Goal: Find specific page/section: Find specific page/section

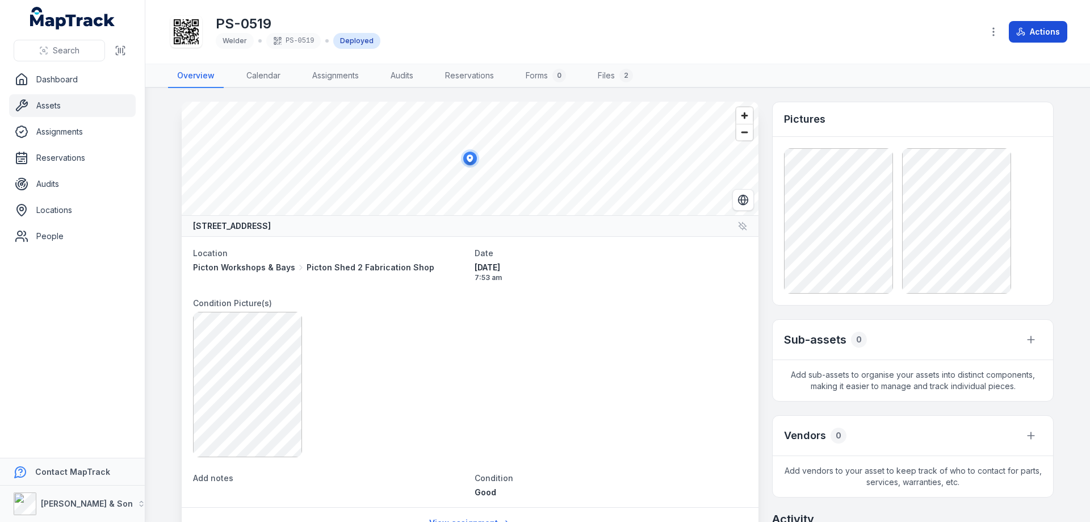
click at [1041, 25] on button "Actions" at bounding box center [1038, 32] width 58 height 22
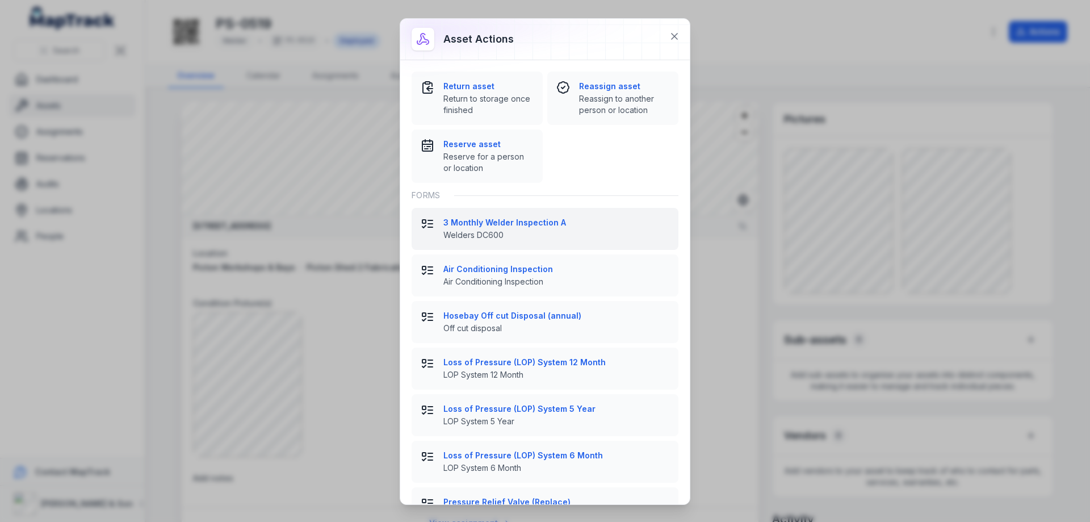
click at [501, 231] on span "Welders DC600" at bounding box center [556, 234] width 226 height 11
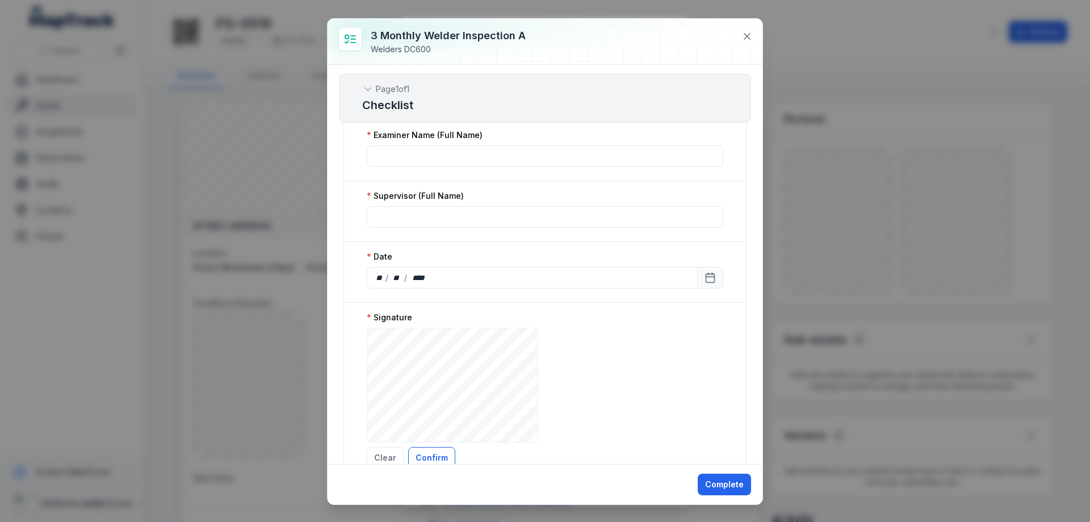
scroll to position [1545, 0]
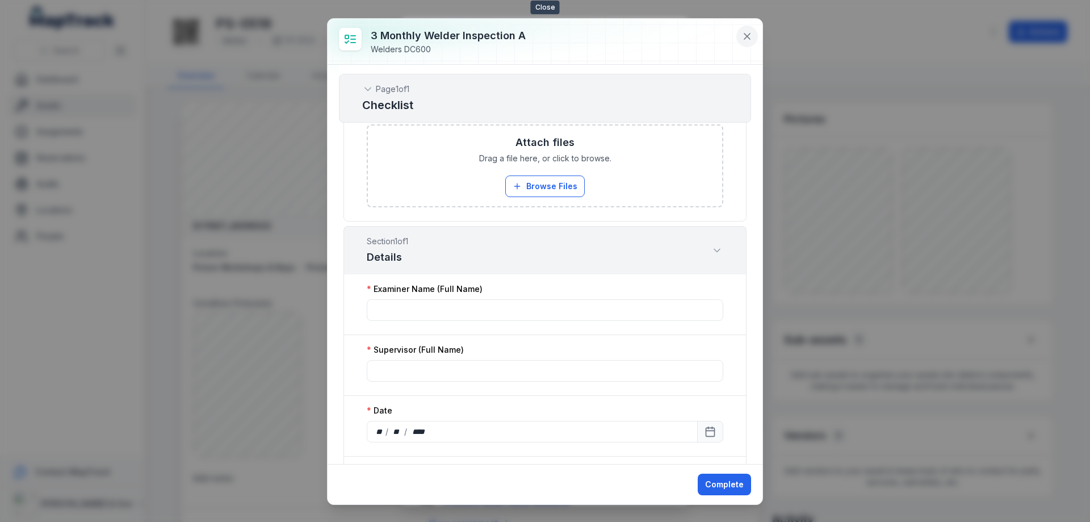
click at [749, 37] on icon at bounding box center [746, 36] width 11 height 11
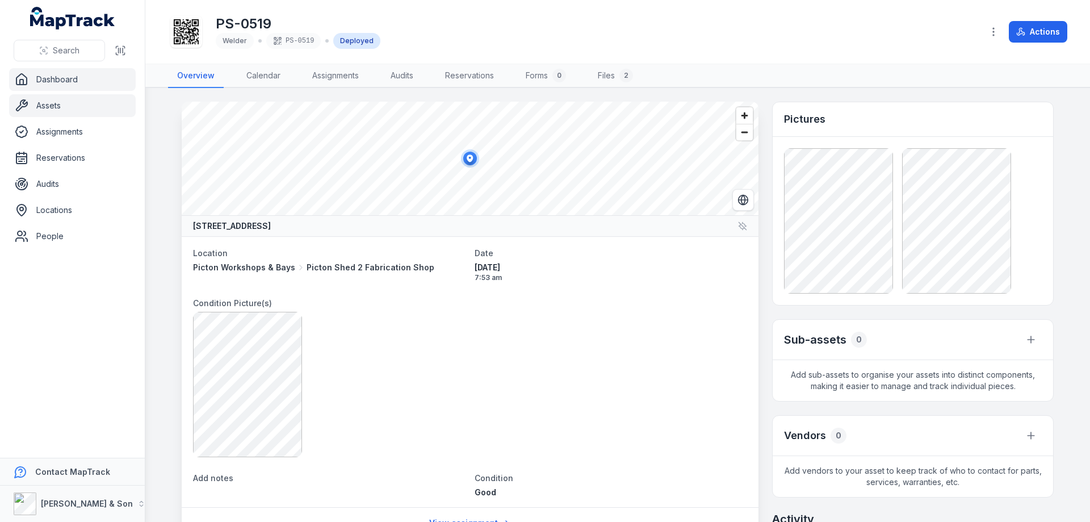
click at [79, 79] on link "Dashboard" at bounding box center [72, 79] width 127 height 23
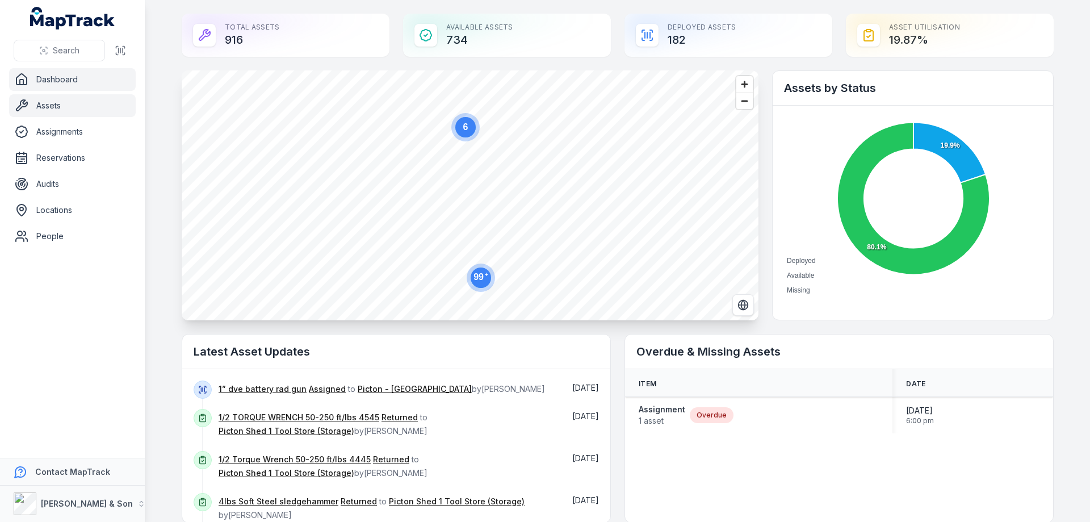
click at [60, 107] on link "Assets" at bounding box center [72, 105] width 127 height 23
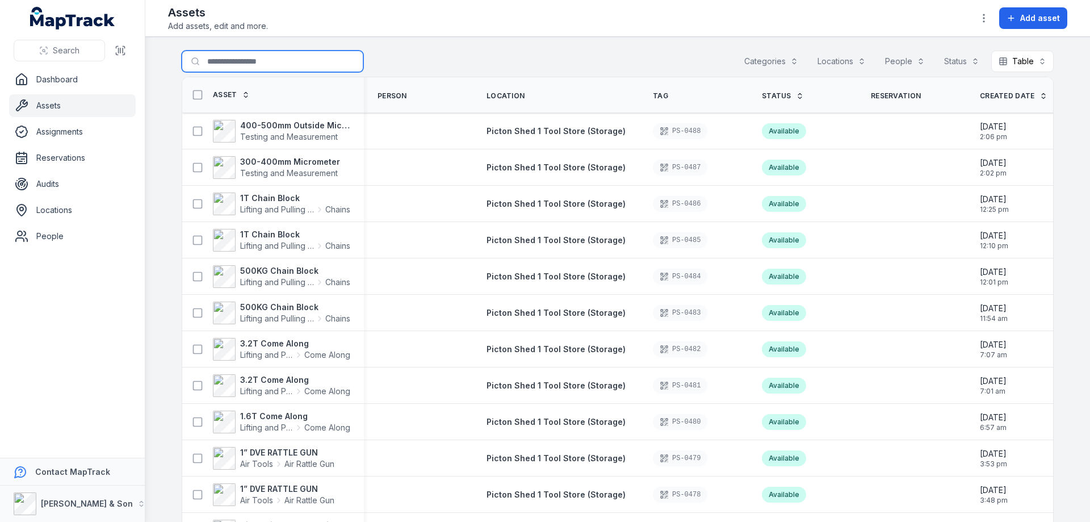
click at [228, 64] on input "Search for assets" at bounding box center [273, 62] width 182 height 22
type input "******"
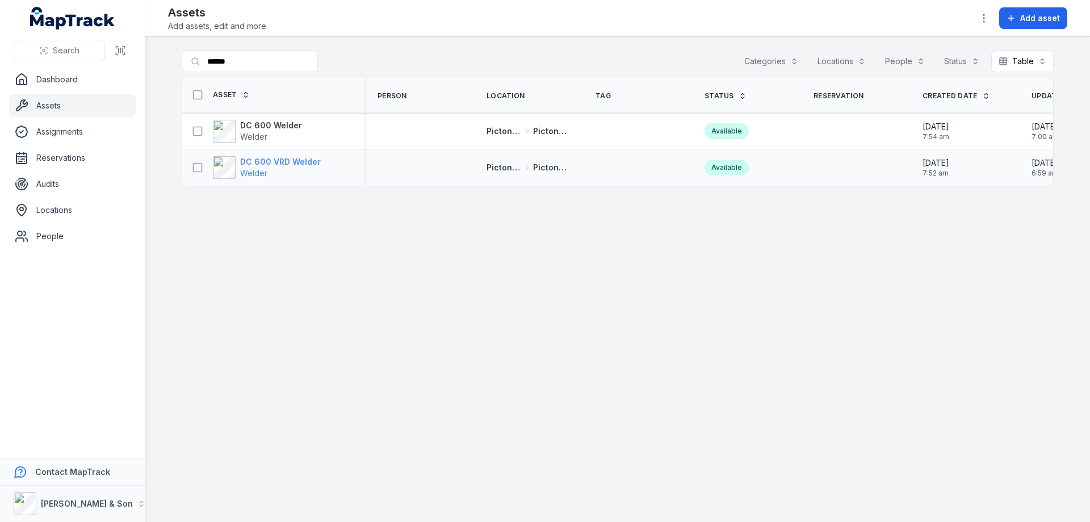
click at [262, 170] on span "Welder" at bounding box center [253, 173] width 27 height 10
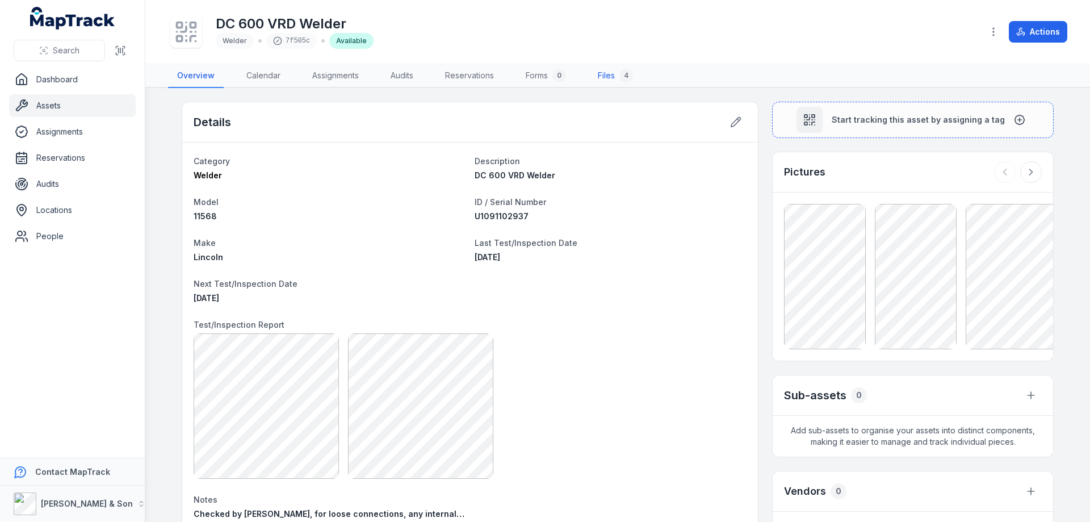
click at [613, 80] on link "Files 4" at bounding box center [615, 76] width 53 height 24
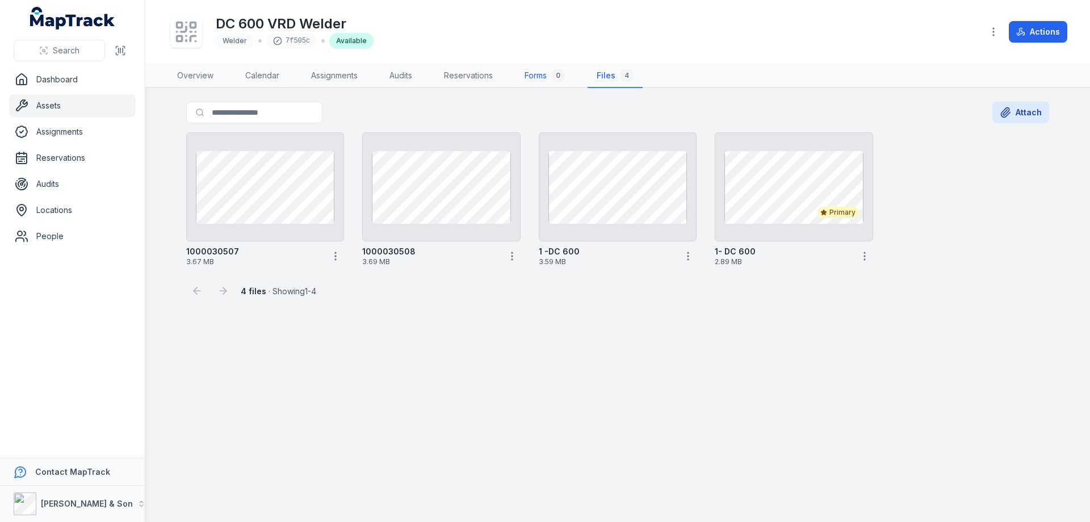
click at [537, 77] on link "Forms 0" at bounding box center [545, 76] width 58 height 24
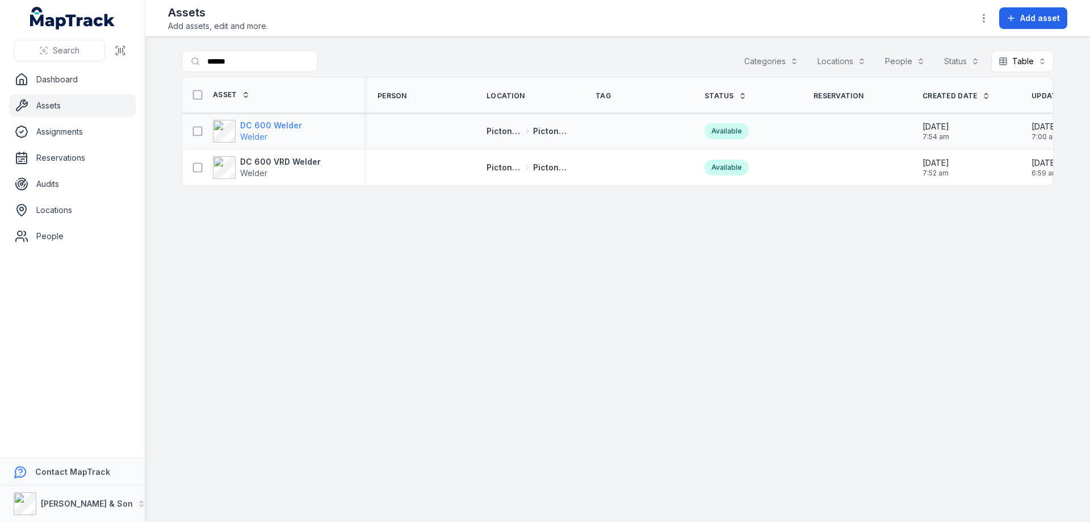
click at [262, 122] on strong "DC 600 Welder" at bounding box center [271, 125] width 62 height 11
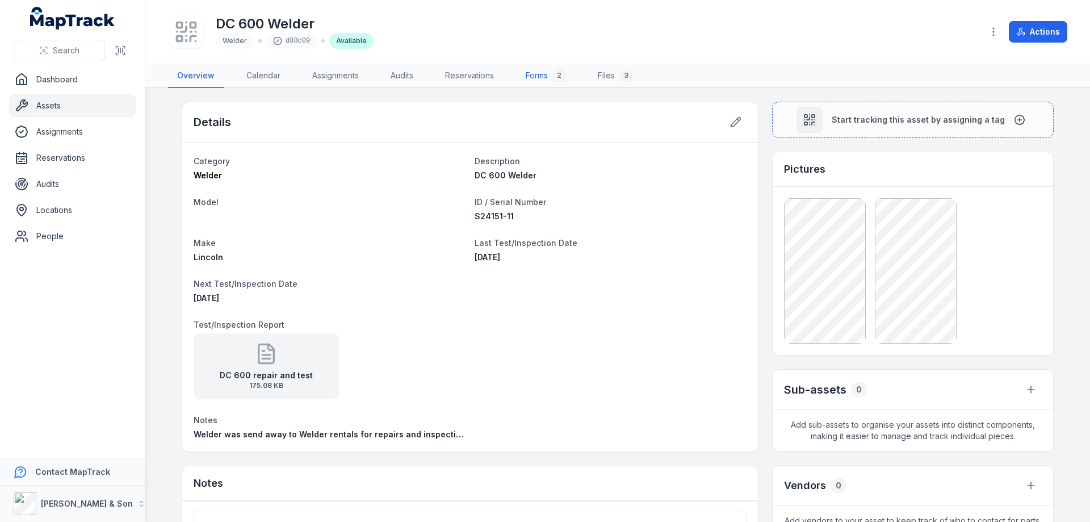
click at [545, 79] on link "Forms 2" at bounding box center [546, 76] width 58 height 24
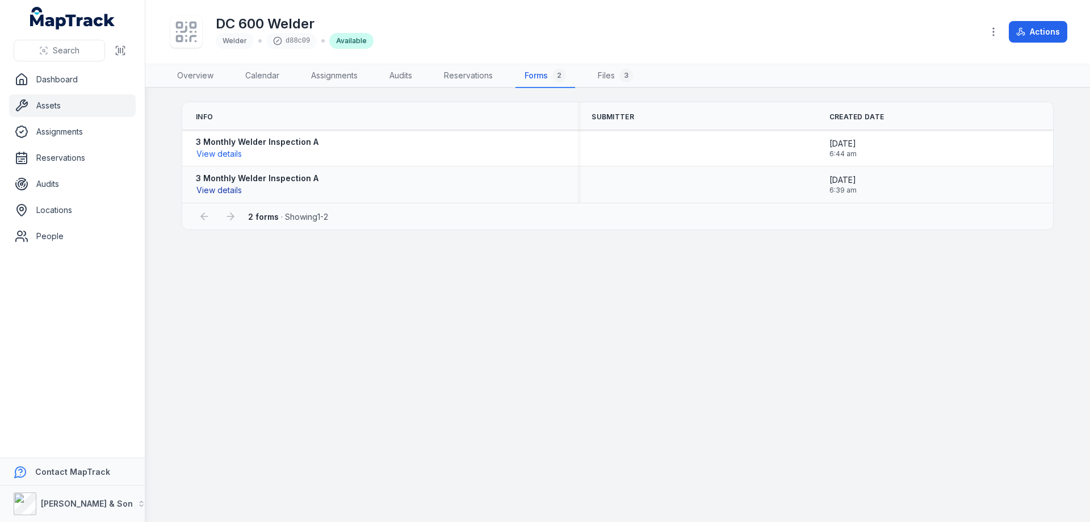
click at [225, 189] on button "View details" at bounding box center [219, 190] width 47 height 12
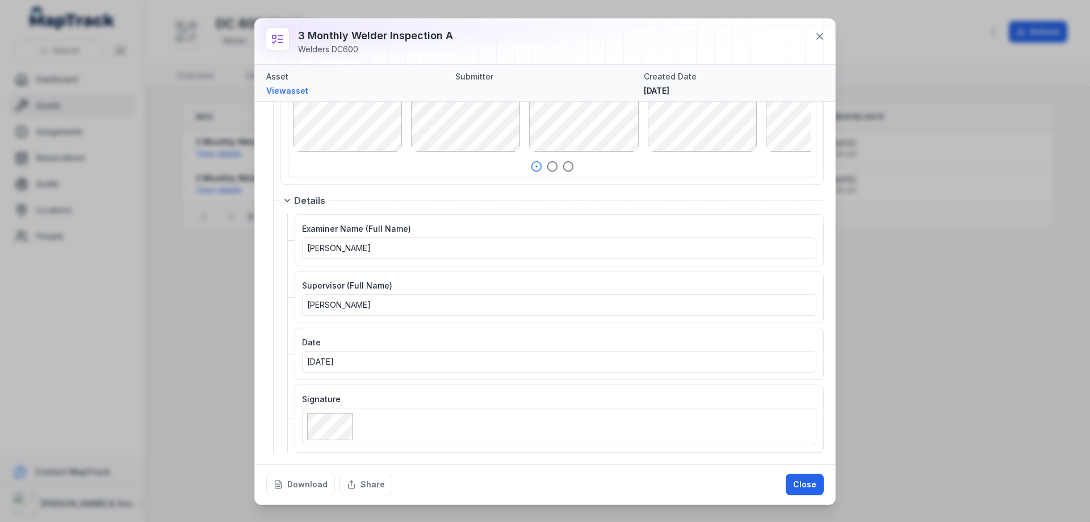
scroll to position [1222, 0]
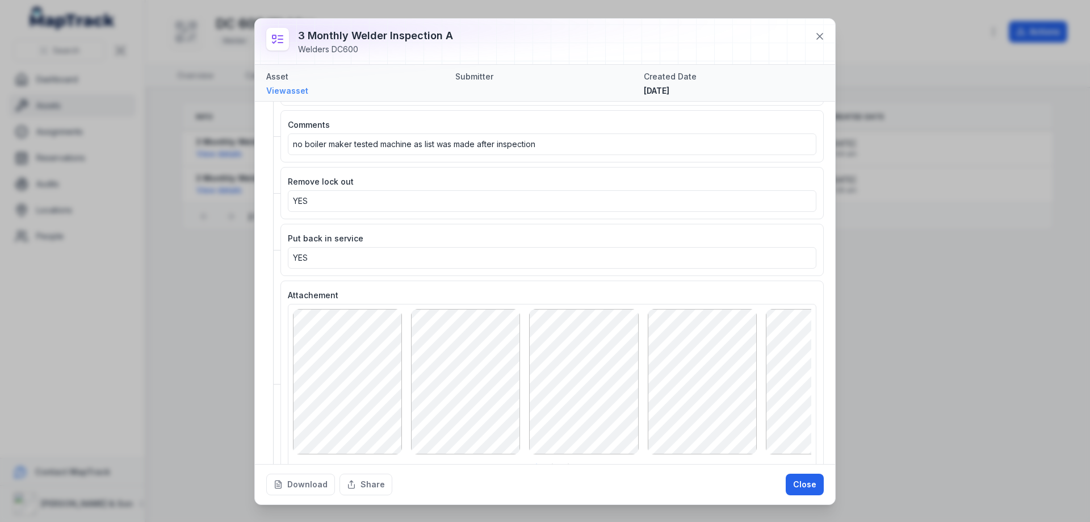
click at [291, 93] on link "View asset" at bounding box center [356, 90] width 180 height 11
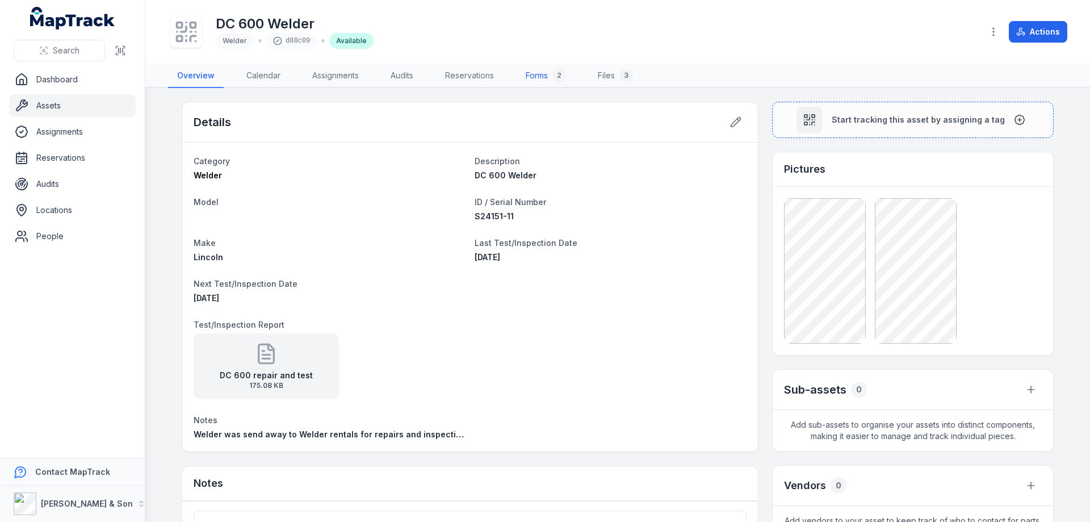
click at [543, 79] on link "Forms 2" at bounding box center [546, 76] width 58 height 24
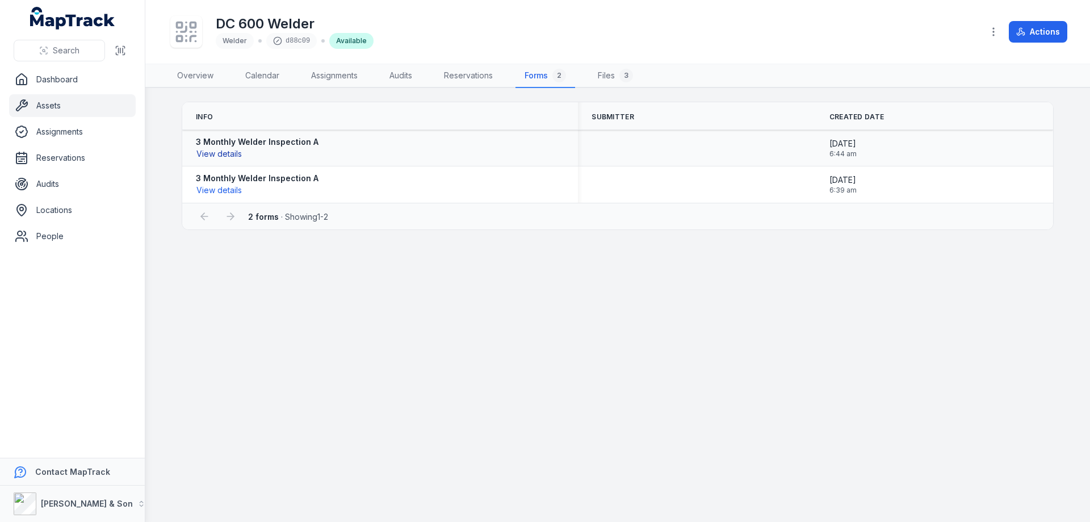
click at [237, 153] on button "View details" at bounding box center [219, 154] width 47 height 12
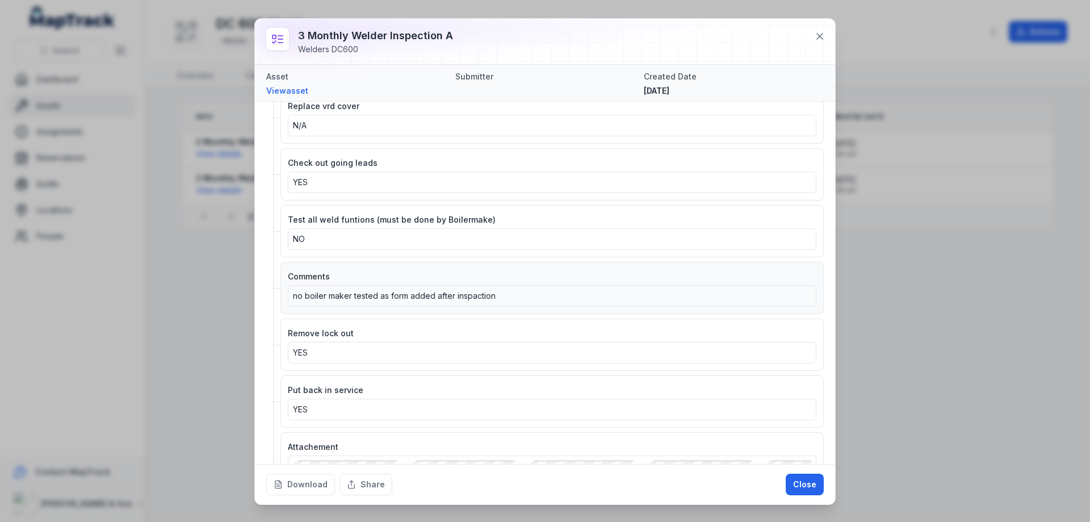
scroll to position [1373, 0]
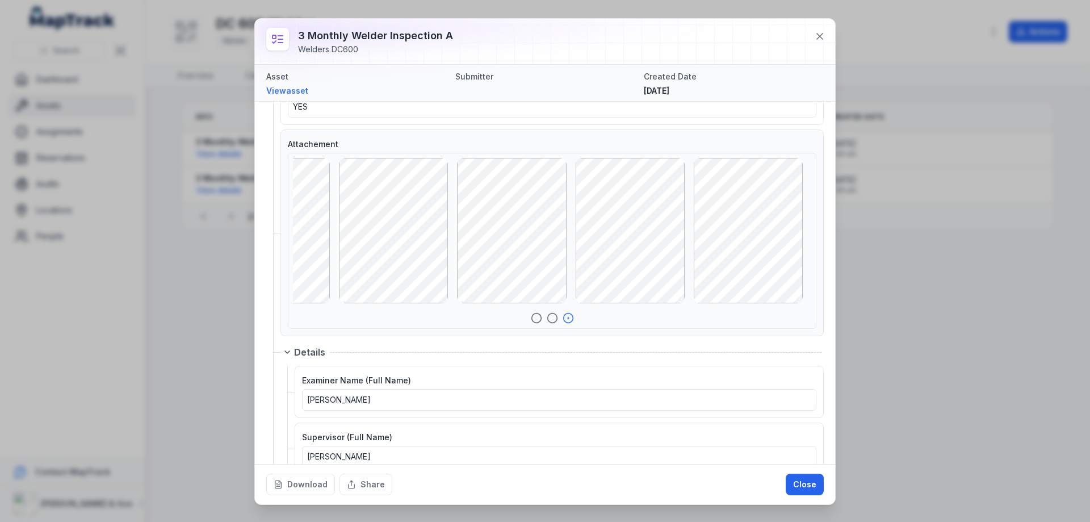
click at [686, 213] on div at bounding box center [480, 230] width 518 height 145
click at [535, 315] on circle "button" at bounding box center [536, 318] width 10 height 10
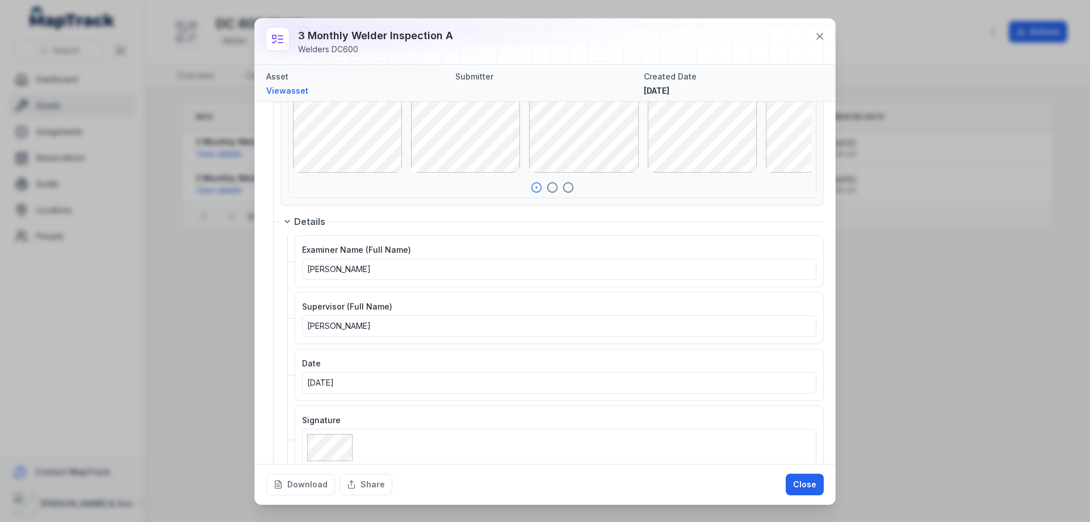
scroll to position [1525, 0]
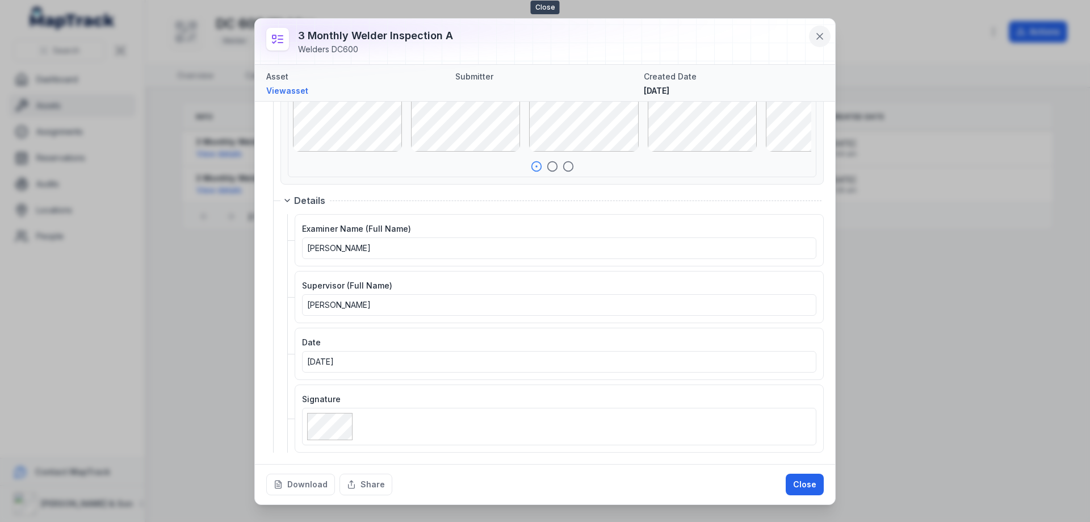
click at [826, 35] on button at bounding box center [820, 37] width 22 height 22
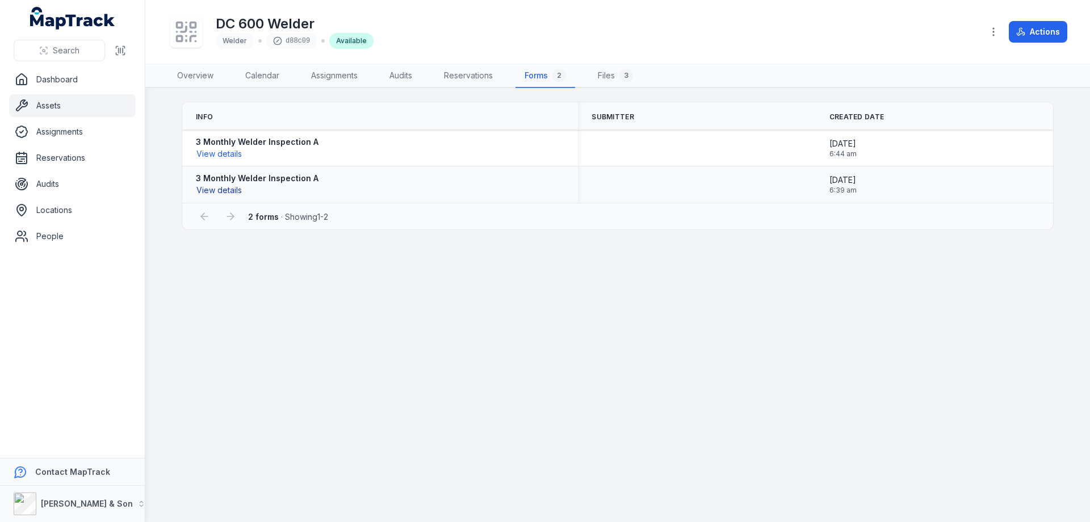
click at [231, 191] on button "View details" at bounding box center [219, 190] width 47 height 12
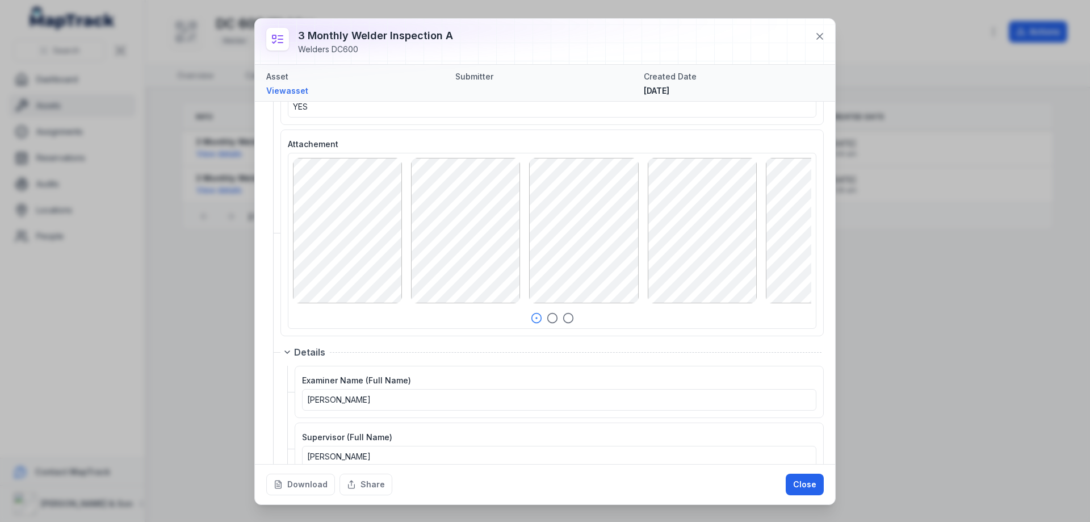
scroll to position [1222, 0]
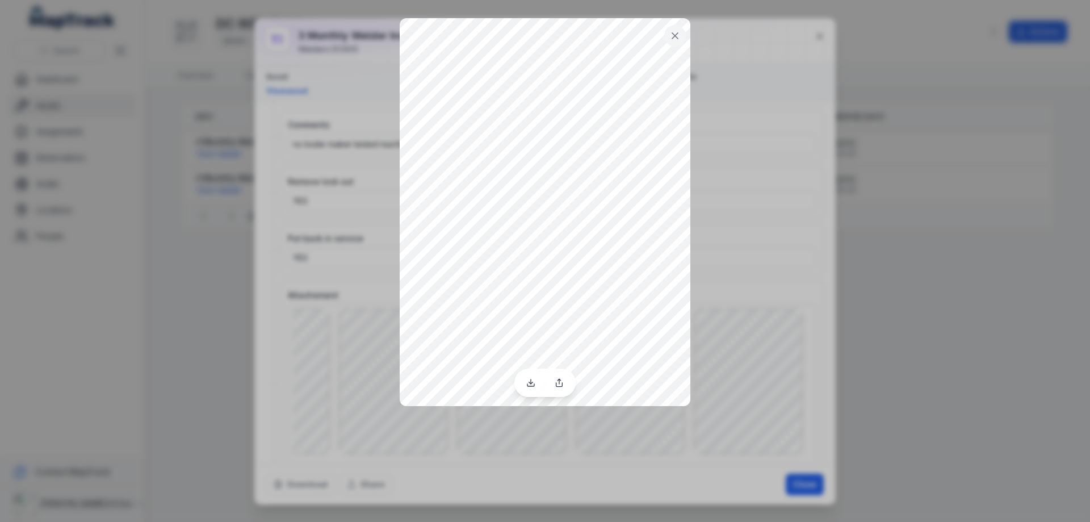
click at [670, 36] on icon at bounding box center [674, 35] width 11 height 11
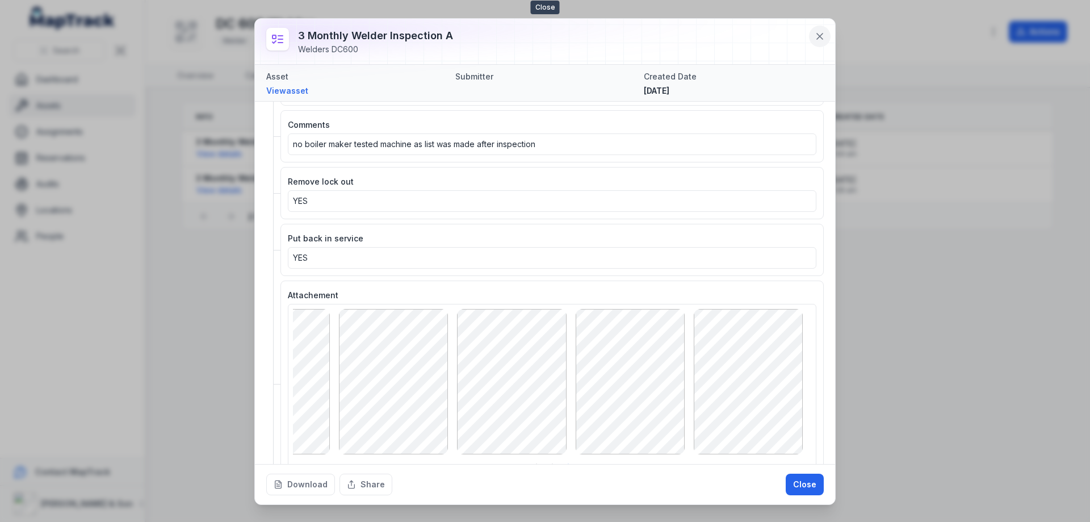
click at [818, 31] on icon at bounding box center [819, 36] width 11 height 11
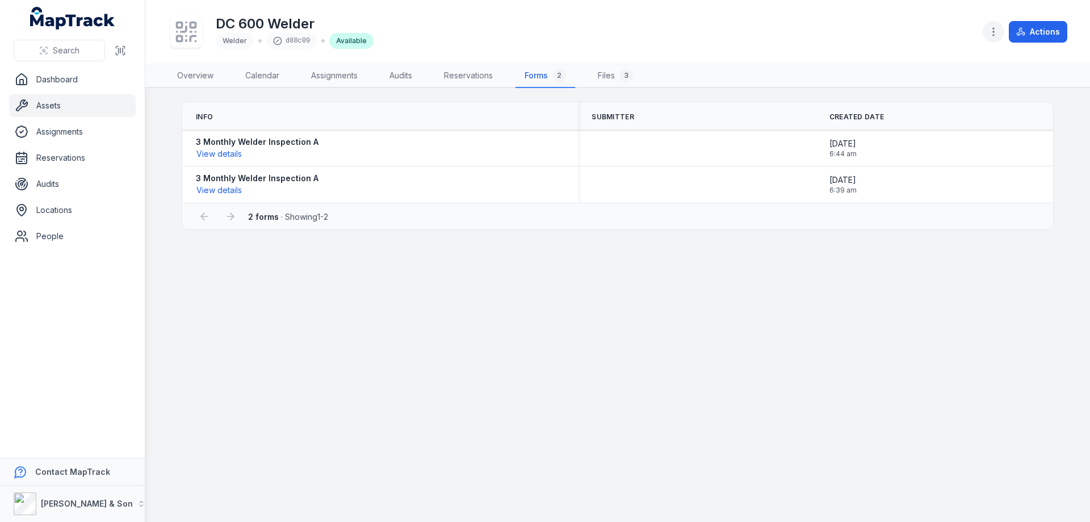
click at [999, 27] on icon "button" at bounding box center [993, 31] width 11 height 11
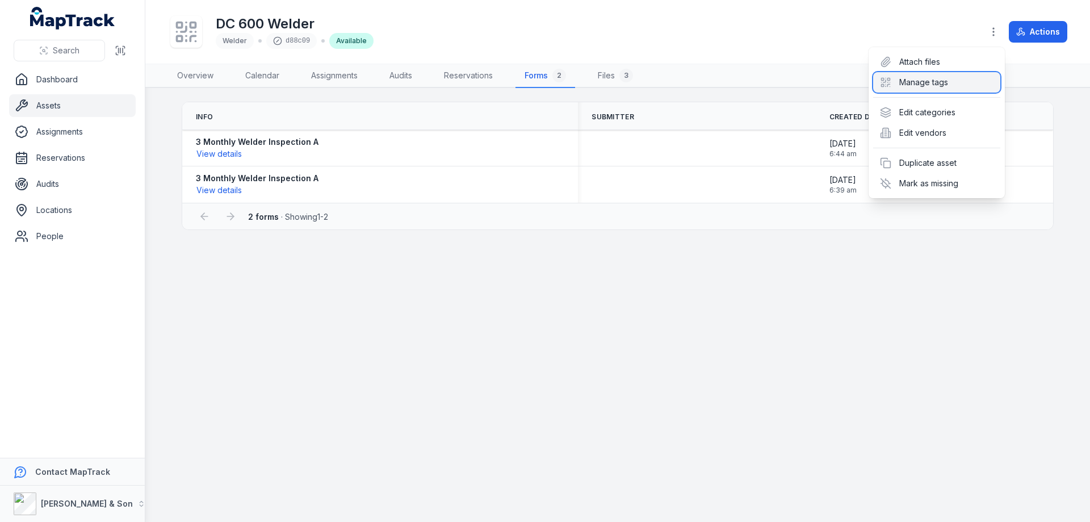
click at [935, 89] on div "Manage tags" at bounding box center [936, 82] width 127 height 20
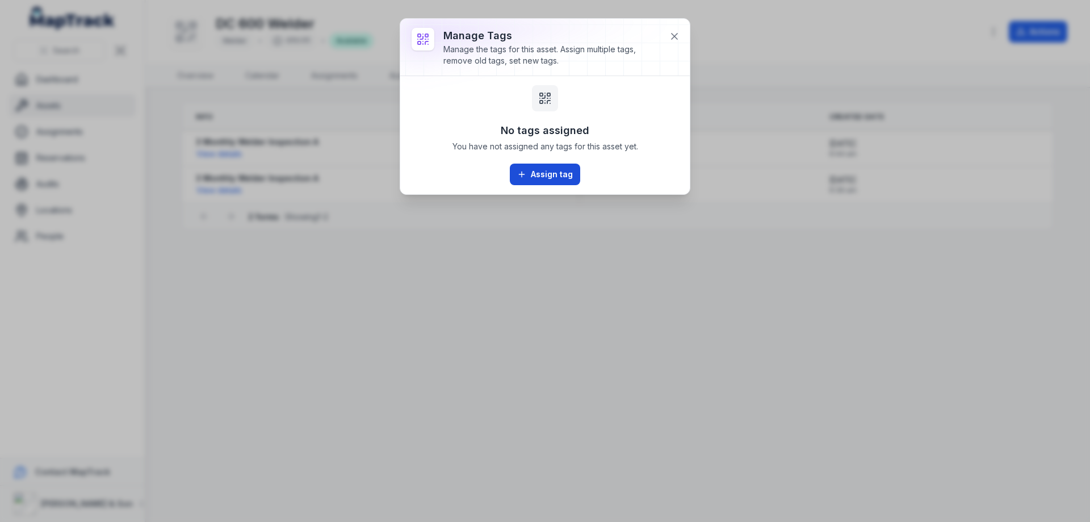
click at [547, 172] on button "Assign tag" at bounding box center [545, 175] width 70 height 22
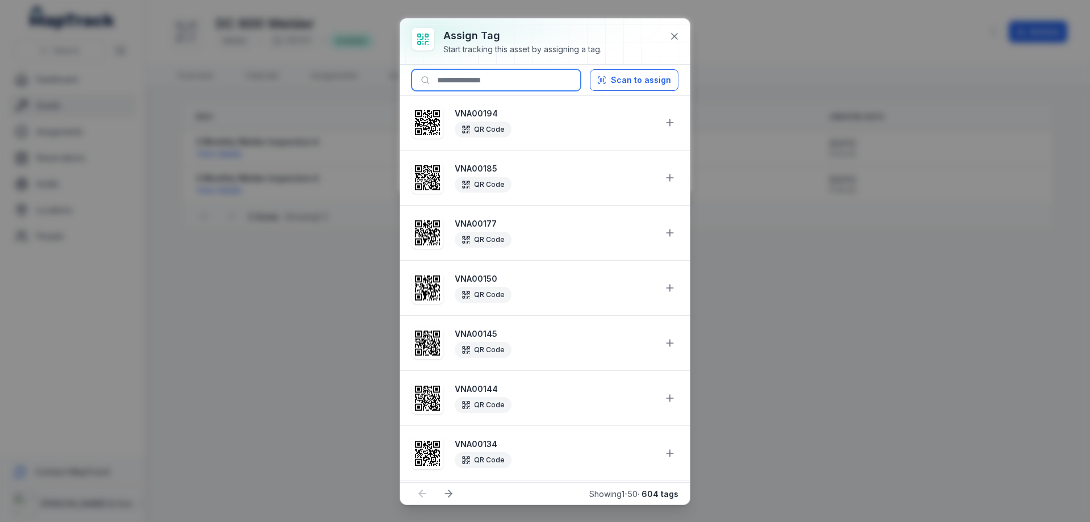
click at [528, 85] on input at bounding box center [496, 80] width 169 height 22
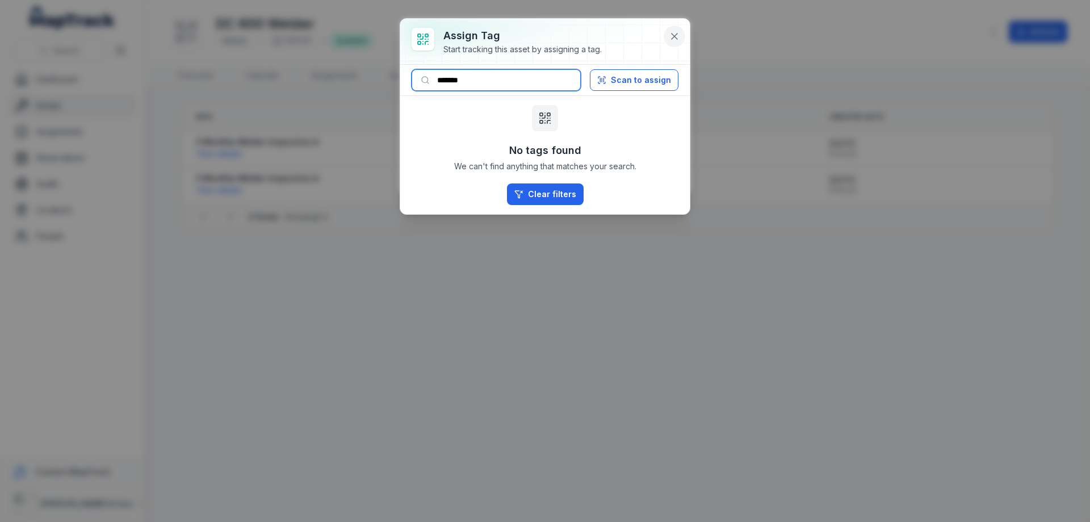
type input "*******"
click at [679, 39] on icon at bounding box center [674, 36] width 11 height 11
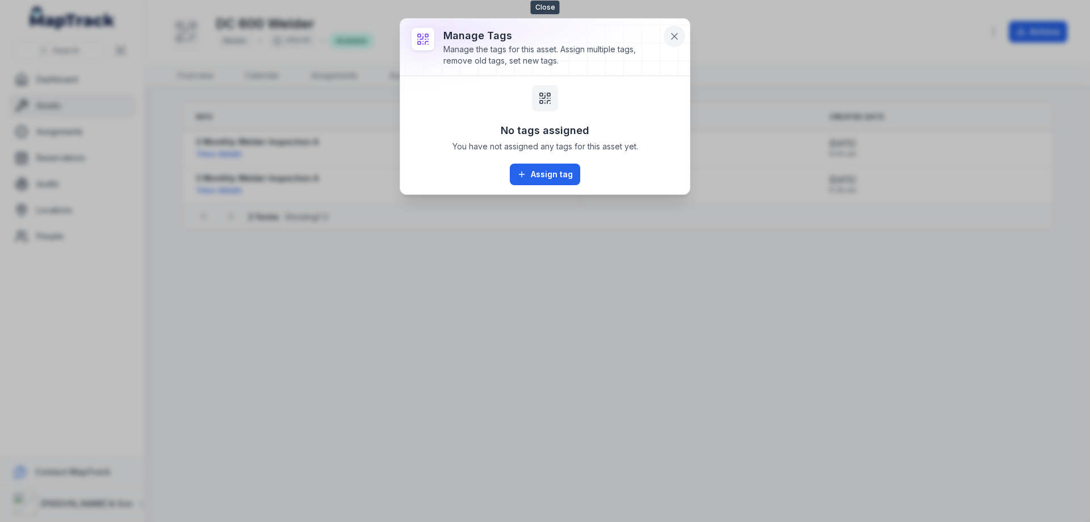
click at [674, 42] on button at bounding box center [675, 37] width 22 height 22
